Goal: Information Seeking & Learning: Learn about a topic

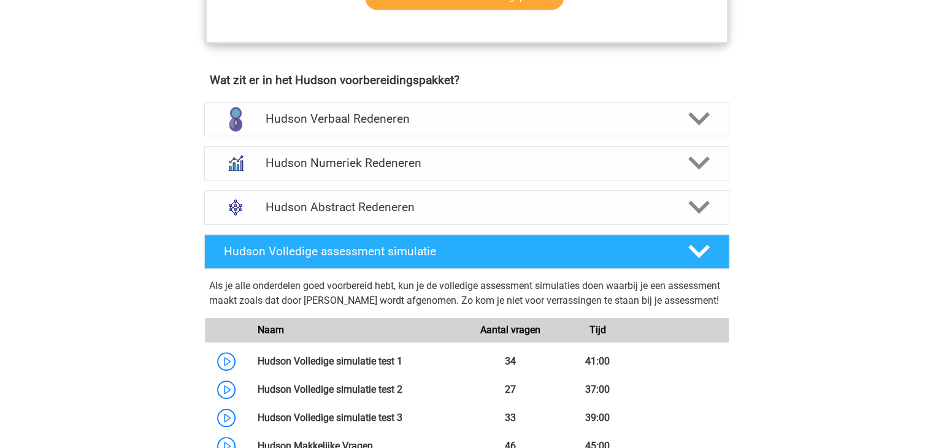
scroll to position [772, 0]
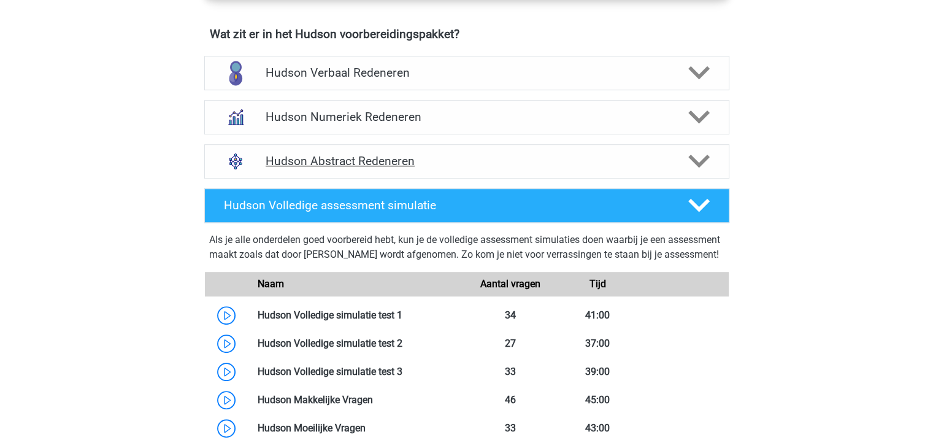
click at [694, 156] on icon at bounding box center [698, 160] width 21 height 21
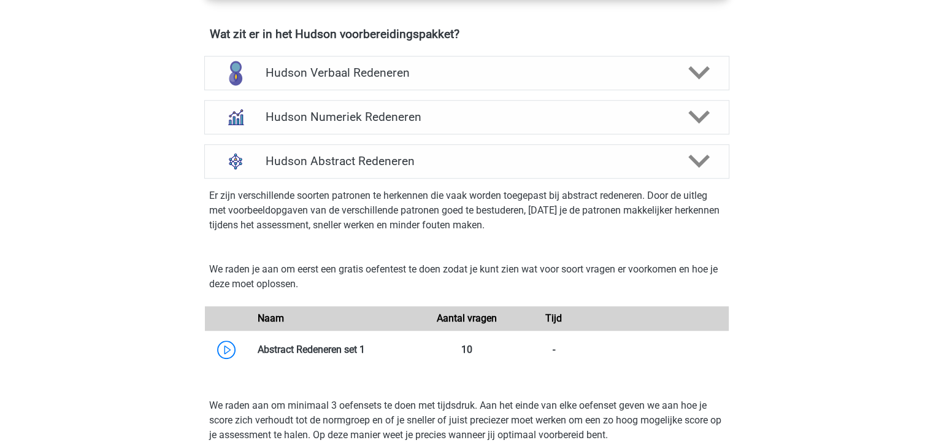
click at [464, 197] on p "Er zijn verschillende soorten patronen te herkennen die vaak worden toegepast b…" at bounding box center [466, 210] width 515 height 44
click at [457, 203] on p "Er zijn verschillende soorten patronen te herkennen die vaak worden toegepast b…" at bounding box center [466, 210] width 515 height 44
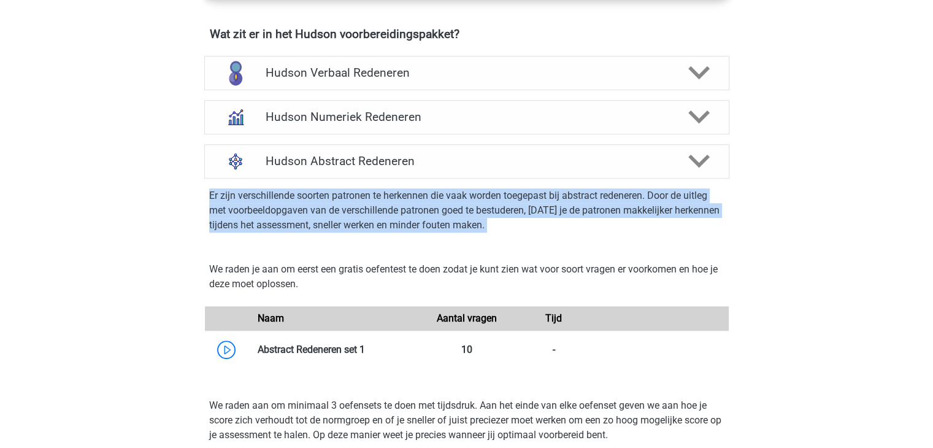
click at [457, 203] on p "Er zijn verschillende soorten patronen te herkennen die vaak worden toegepast b…" at bounding box center [466, 210] width 515 height 44
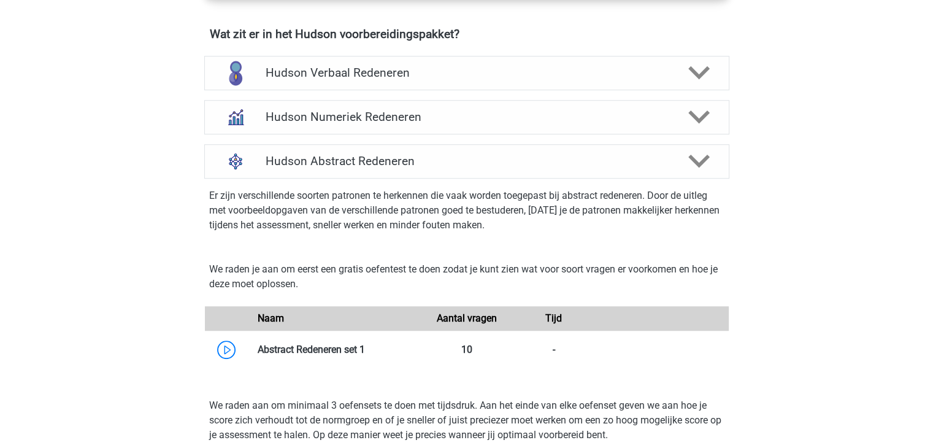
click at [403, 267] on p "We raden je aan om eerst een gratis oefentest te doen zodat je kunt zien wat vo…" at bounding box center [466, 276] width 515 height 29
click at [365, 350] on link at bounding box center [365, 350] width 0 height 12
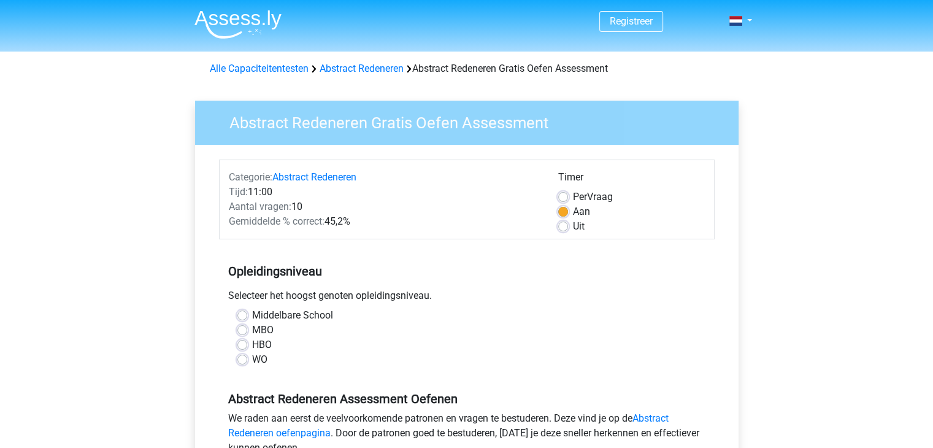
click at [264, 363] on label "WO" at bounding box center [259, 359] width 15 height 15
click at [247, 363] on input "WO" at bounding box center [242, 358] width 10 height 12
radio input "true"
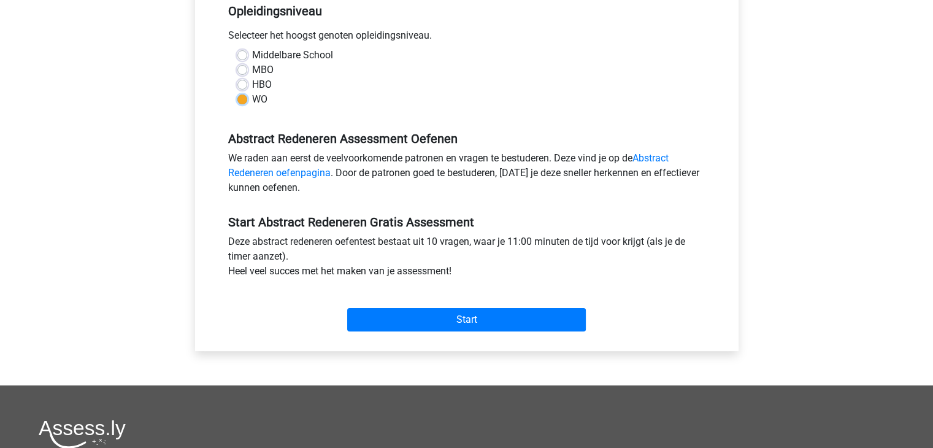
scroll to position [262, 0]
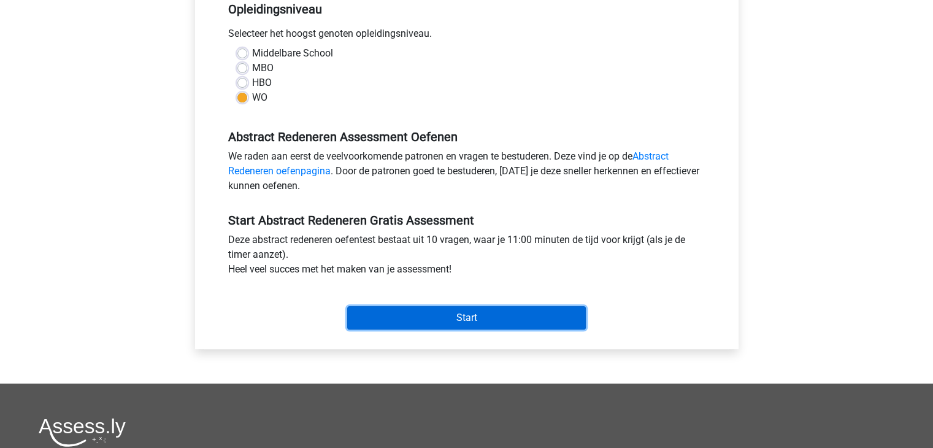
click at [466, 317] on input "Start" at bounding box center [466, 317] width 239 height 23
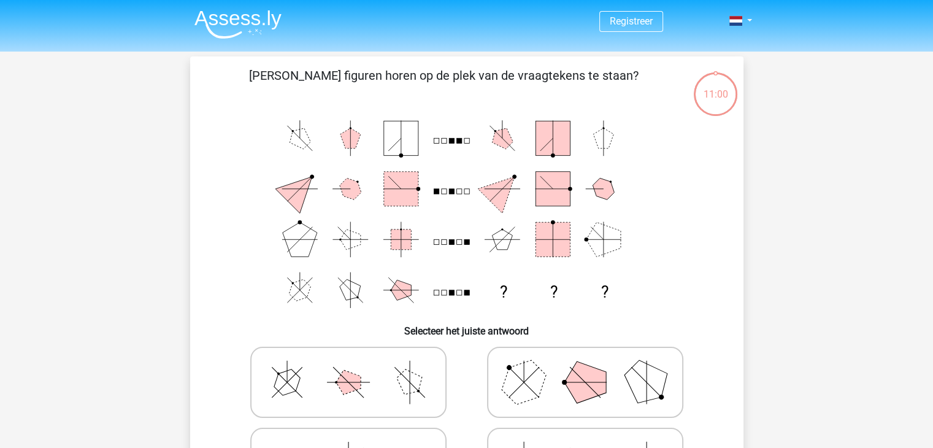
click at [466, 317] on h6 "Selecteer het juiste antwoord" at bounding box center [467, 325] width 514 height 21
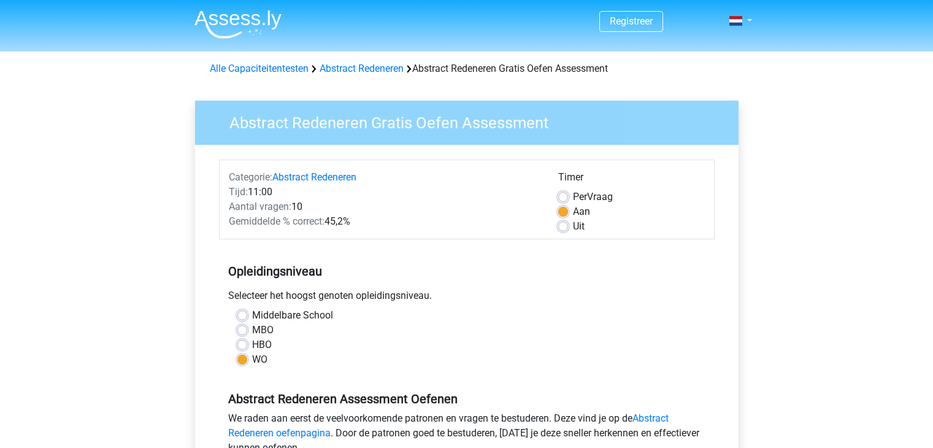
scroll to position [262, 0]
